Goal: Navigation & Orientation: Find specific page/section

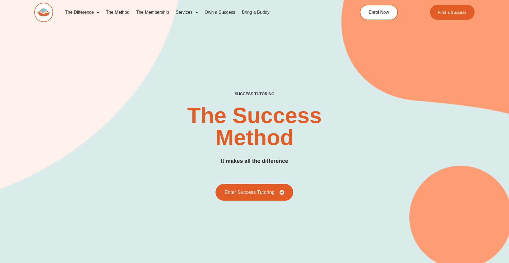
click at [257, 188] on link "Enter Success Tutoring" at bounding box center [254, 192] width 78 height 17
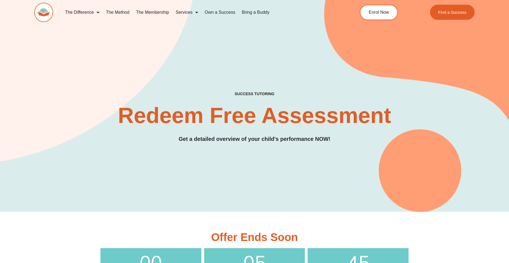
click at [130, 11] on link "The Method" at bounding box center [118, 12] width 30 height 13
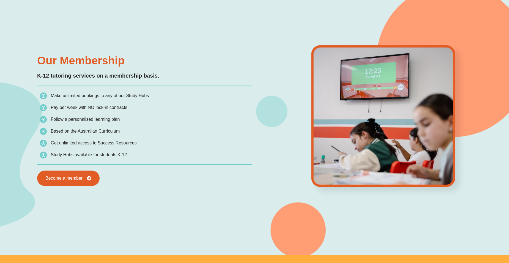
scroll to position [495, 0]
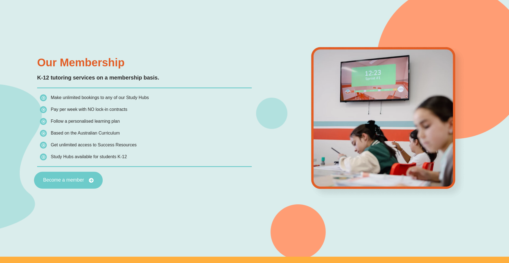
click at [85, 180] on span "Become a member" at bounding box center [68, 180] width 51 height 5
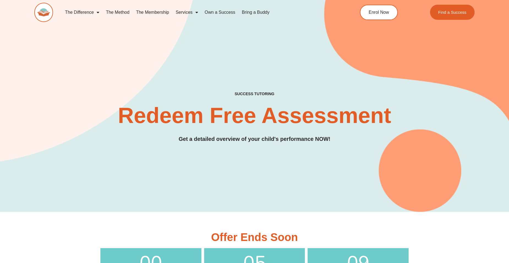
click at [179, 11] on link "Services" at bounding box center [186, 12] width 29 height 13
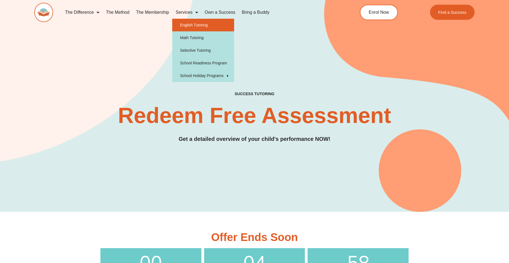
click at [192, 24] on link "English Tutoring" at bounding box center [203, 25] width 62 height 13
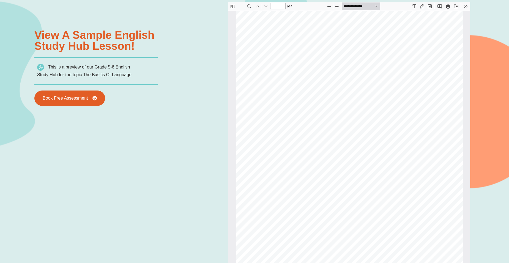
scroll to position [911, 0]
type input "*"
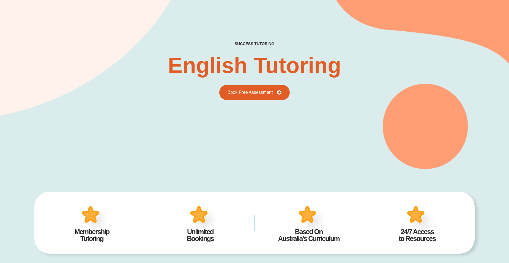
scroll to position [0, 0]
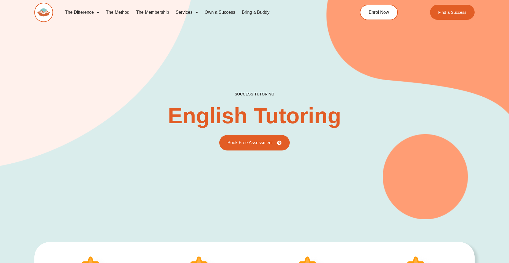
click at [117, 17] on link "The Method" at bounding box center [118, 12] width 30 height 13
click at [117, 16] on link "The Method" at bounding box center [118, 12] width 30 height 13
click at [118, 12] on link "The Method" at bounding box center [118, 12] width 30 height 13
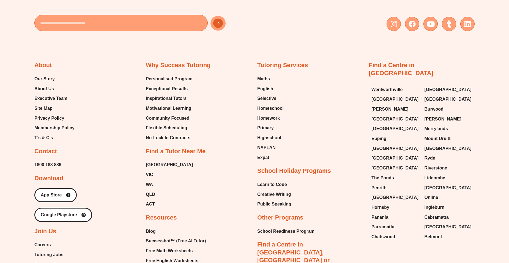
scroll to position [1293, 0]
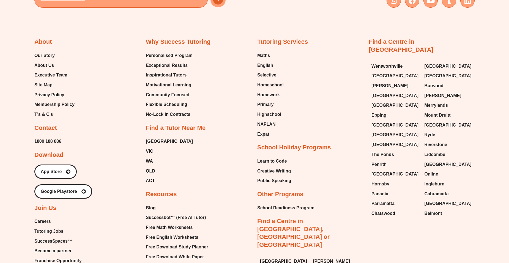
click at [156, 132] on div "Why Success Tutoring Personalised Program Exceptional Results Inspirational Tut…" at bounding box center [199, 164] width 106 height 253
click at [153, 137] on span "[GEOGRAPHIC_DATA]" at bounding box center [169, 141] width 47 height 8
click at [150, 137] on span "[GEOGRAPHIC_DATA]" at bounding box center [169, 141] width 47 height 8
click at [151, 137] on span "[GEOGRAPHIC_DATA]" at bounding box center [169, 141] width 47 height 8
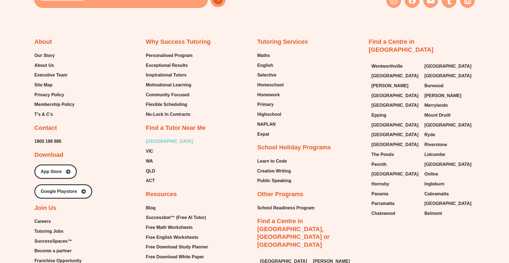
click at [151, 137] on span "[GEOGRAPHIC_DATA]" at bounding box center [169, 141] width 47 height 8
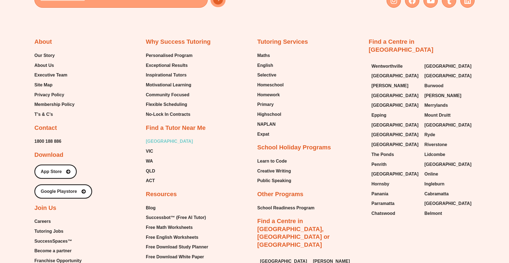
click at [151, 137] on span "[GEOGRAPHIC_DATA]" at bounding box center [169, 141] width 47 height 8
click at [150, 147] on span "VIC" at bounding box center [149, 151] width 7 height 8
click at [150, 137] on span "[GEOGRAPHIC_DATA]" at bounding box center [169, 141] width 47 height 8
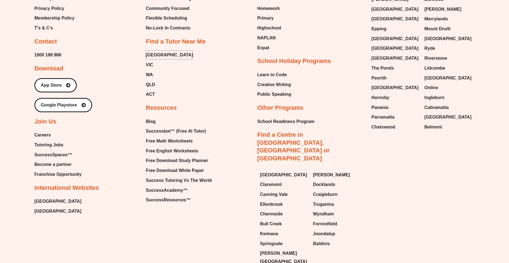
scroll to position [1402, 0]
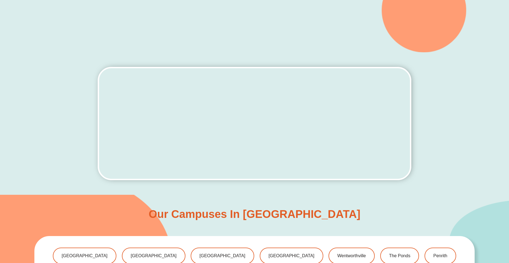
scroll to position [220, 0]
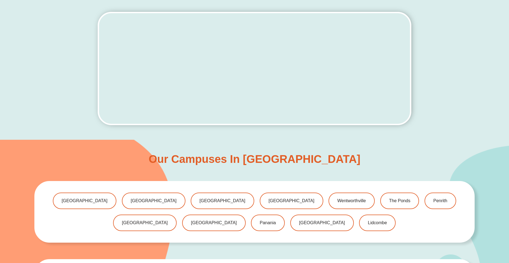
click at [245, 153] on div "Our Campuses in [GEOGRAPHIC_DATA] [GEOGRAPHIC_DATA] [GEOGRAPHIC_DATA] [GEOGRAPH…" at bounding box center [254, 234] width 440 height 188
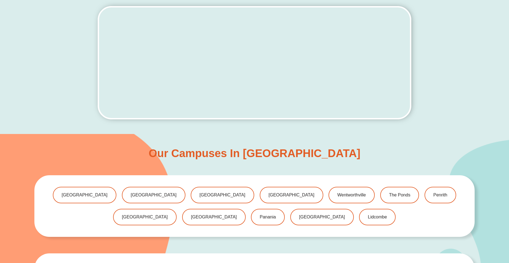
scroll to position [193, 0]
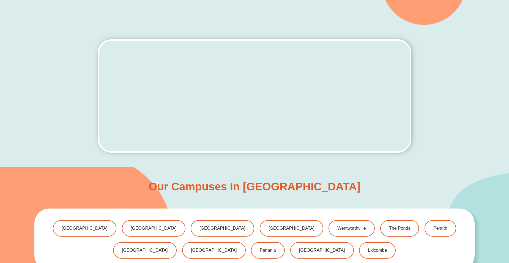
click at [301, 188] on h3 "Our Campuses in [GEOGRAPHIC_DATA]" at bounding box center [255, 186] width 212 height 11
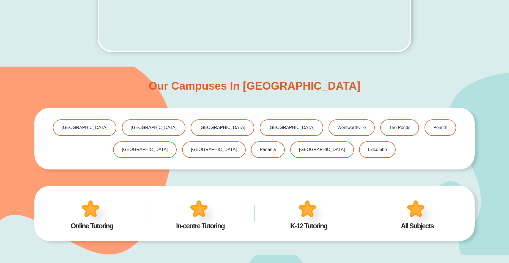
scroll to position [303, 0]
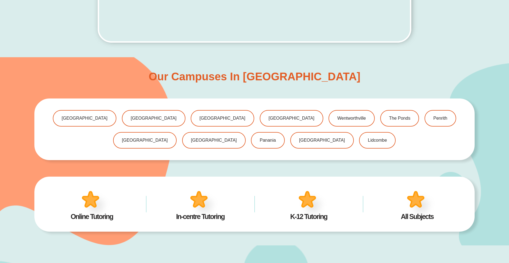
click at [92, 204] on img at bounding box center [96, 204] width 34 height 33
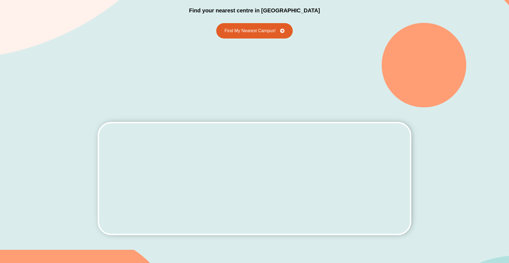
scroll to position [0, 0]
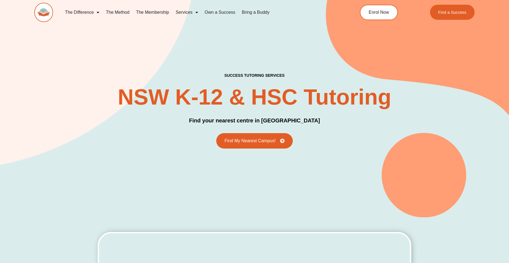
click at [221, 14] on link "Own a Success" at bounding box center [219, 12] width 37 height 13
